Goal: Find specific page/section: Find specific page/section

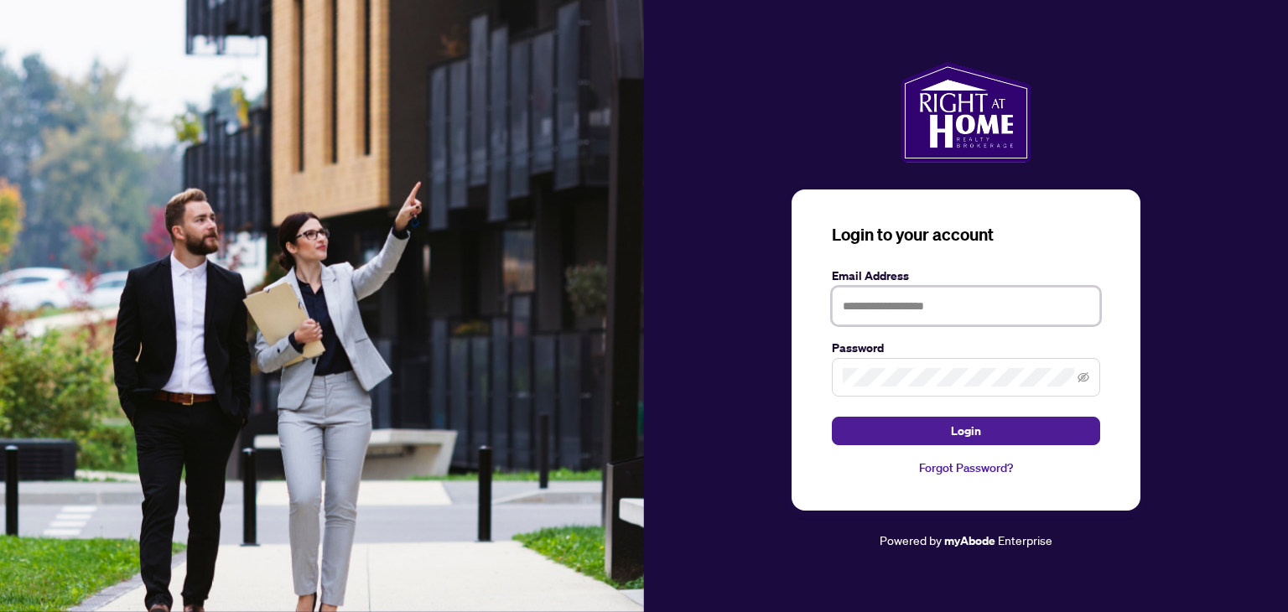
click at [893, 308] on input "text" at bounding box center [966, 306] width 268 height 39
type input "**********"
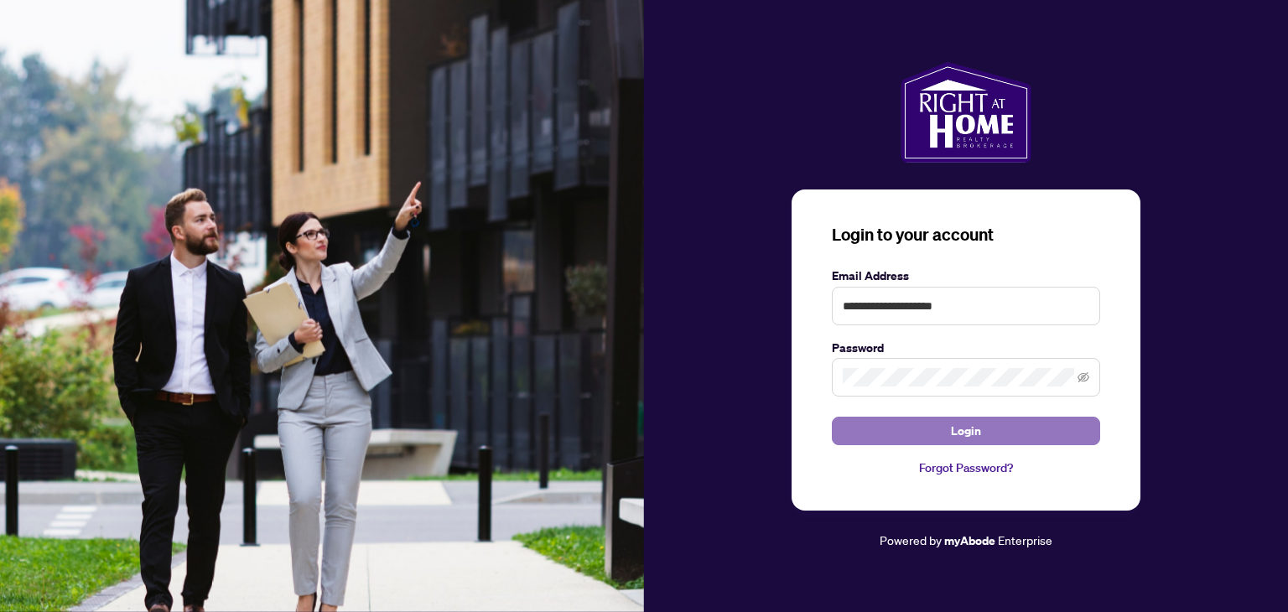
click at [1006, 429] on button "Login" at bounding box center [966, 431] width 268 height 29
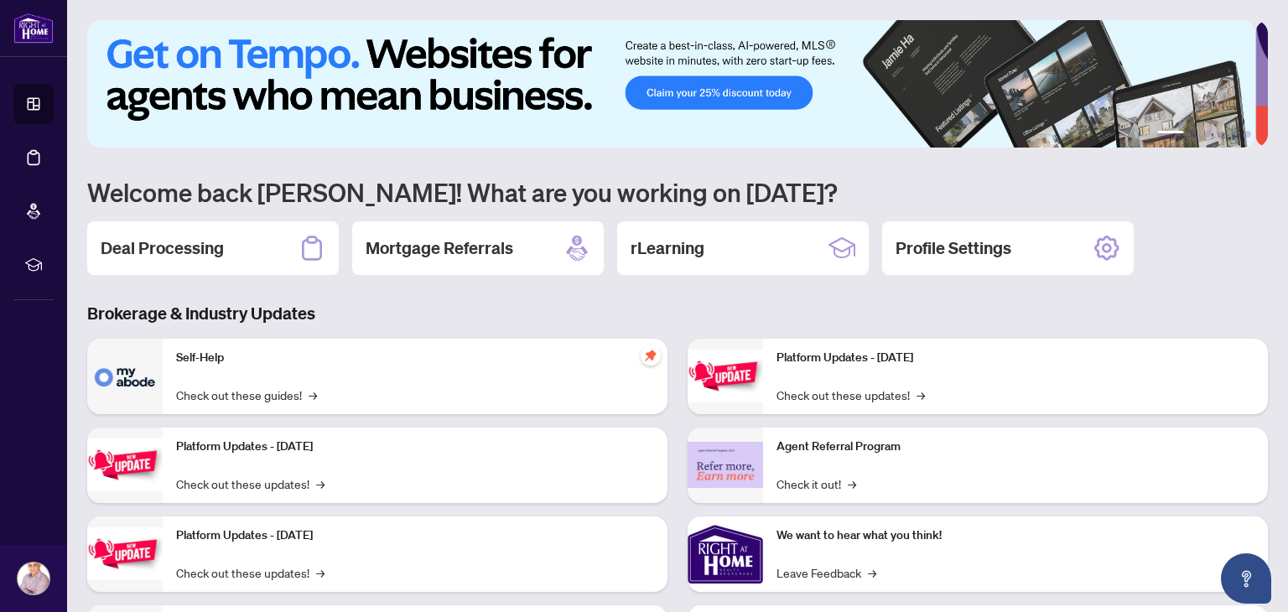
scroll to position [112, 0]
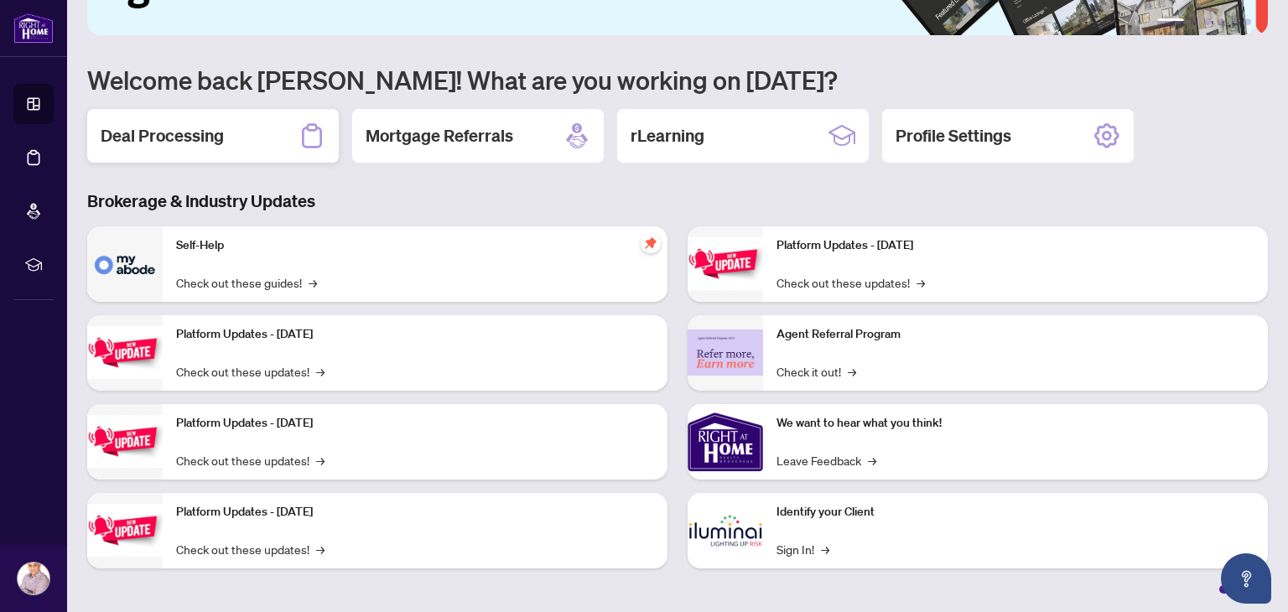
click at [267, 128] on div "Deal Processing" at bounding box center [213, 136] width 252 height 54
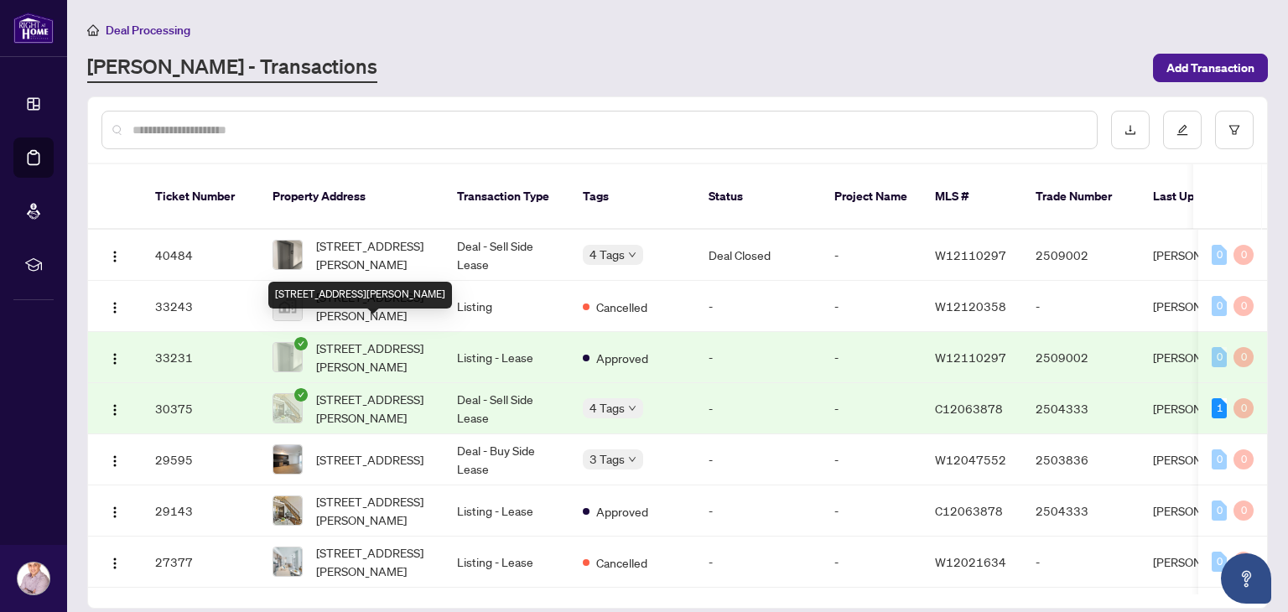
click at [391, 339] on span "[STREET_ADDRESS][PERSON_NAME]" at bounding box center [373, 357] width 114 height 37
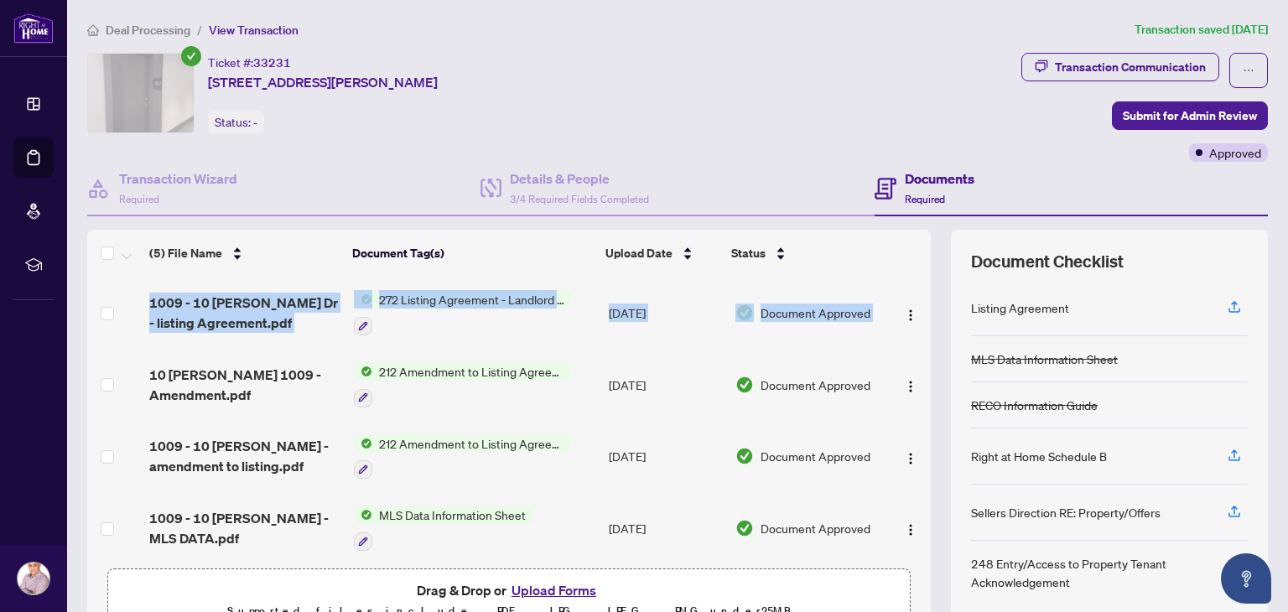
drag, startPoint x: 913, startPoint y: 282, endPoint x: 915, endPoint y: 326, distance: 44.5
click at [915, 326] on div "1009 - 10 [PERSON_NAME] Dr - listing Agreement.pdf 272 Listing Agreement - Land…" at bounding box center [509, 419] width 844 height 284
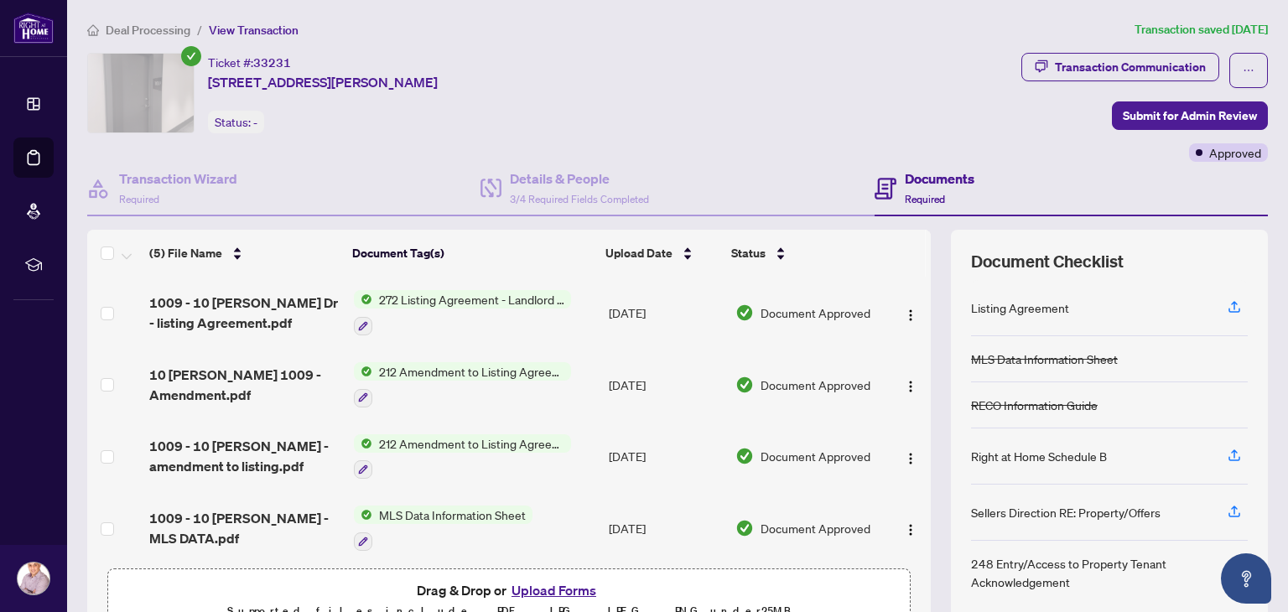
click at [924, 225] on div "Transaction Wizard Required Details & People 3/4 Required Fields Completed Docu…" at bounding box center [677, 401] width 1181 height 479
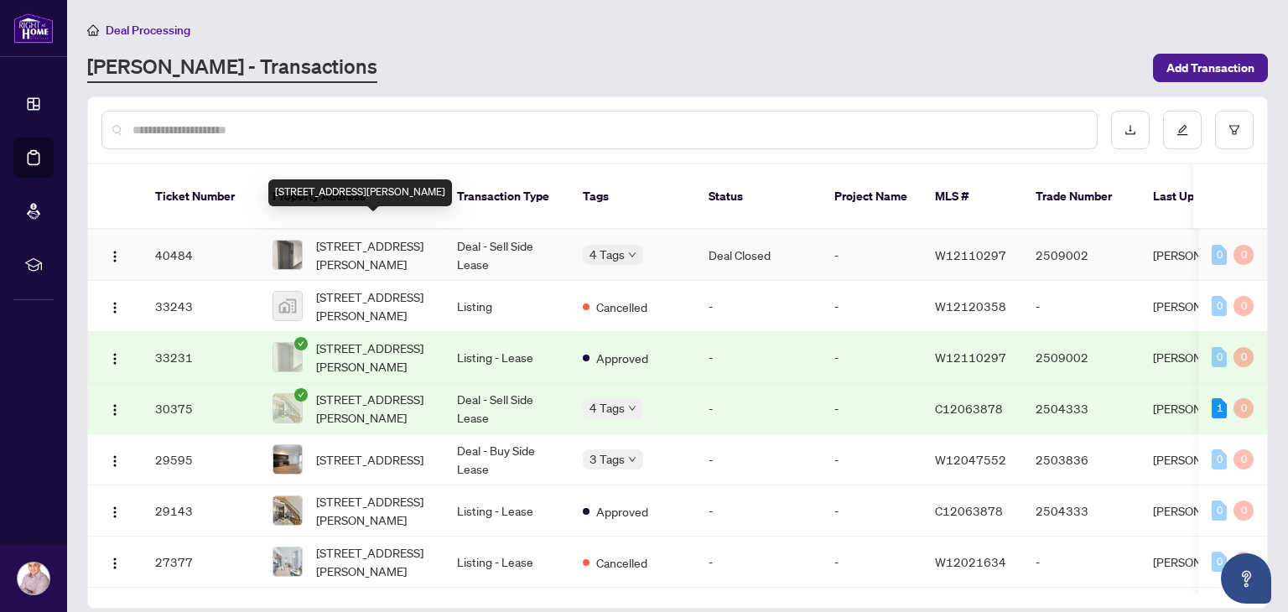
click at [419, 248] on span "[STREET_ADDRESS][PERSON_NAME]" at bounding box center [373, 255] width 114 height 37
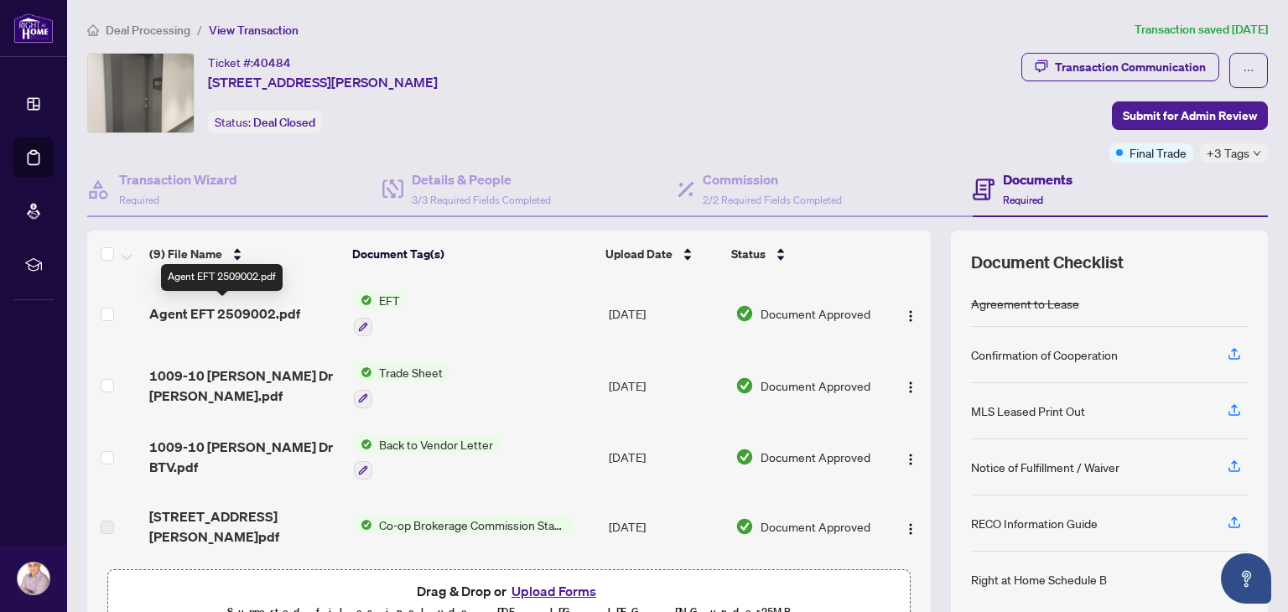
click at [223, 307] on span "Agent EFT 2509002.pdf" at bounding box center [224, 314] width 151 height 20
